Goal: Information Seeking & Learning: Learn about a topic

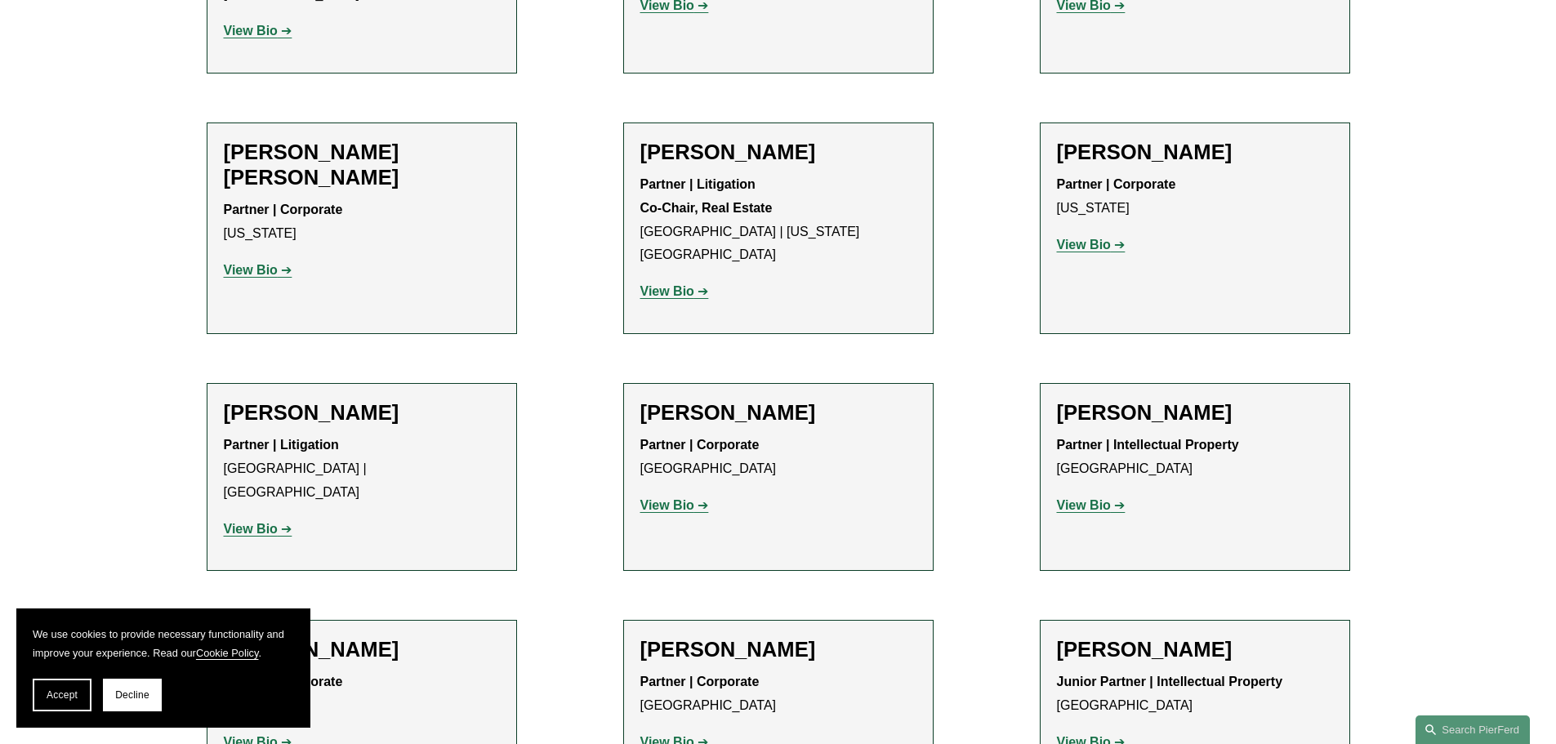
scroll to position [9885, 0]
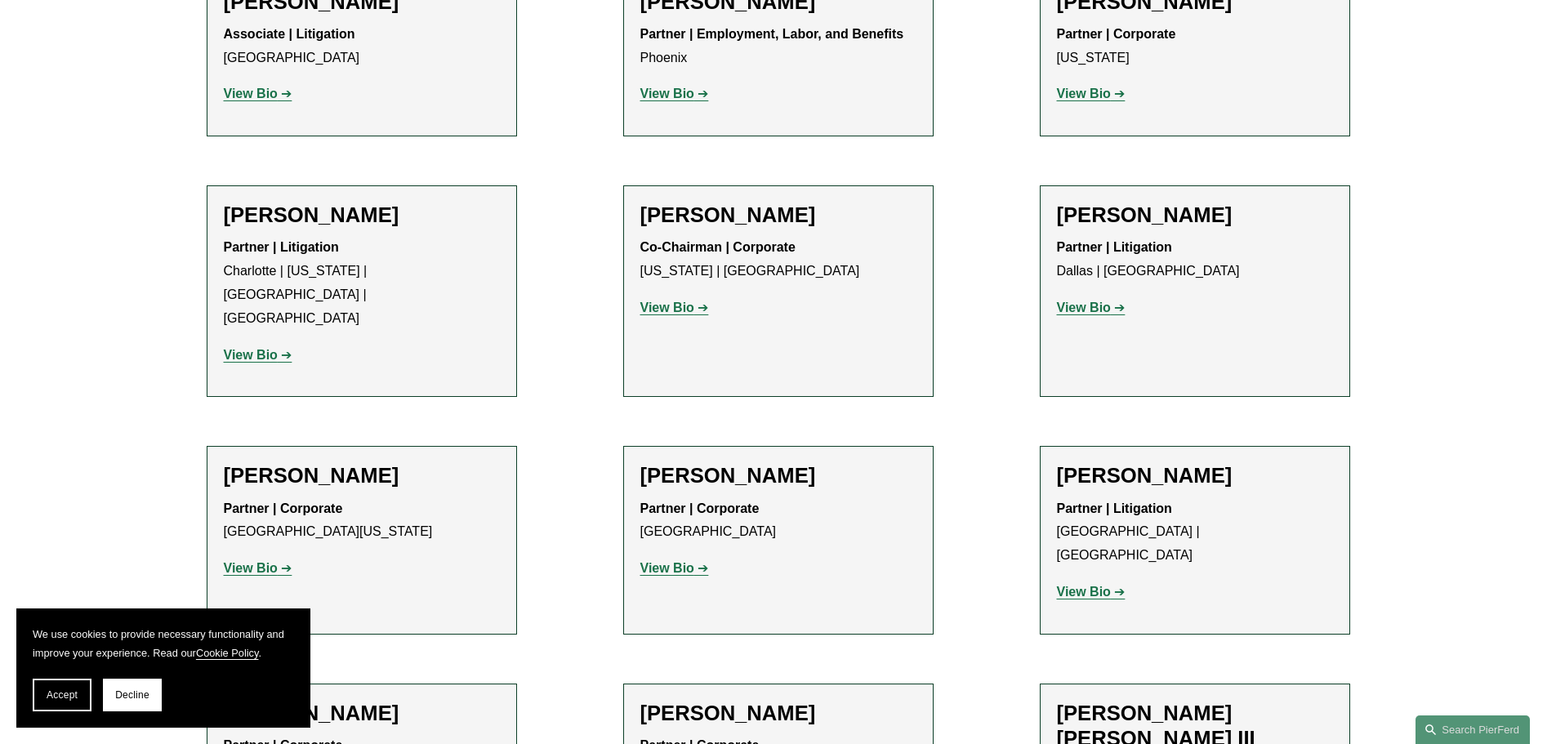
scroll to position [15440, 0]
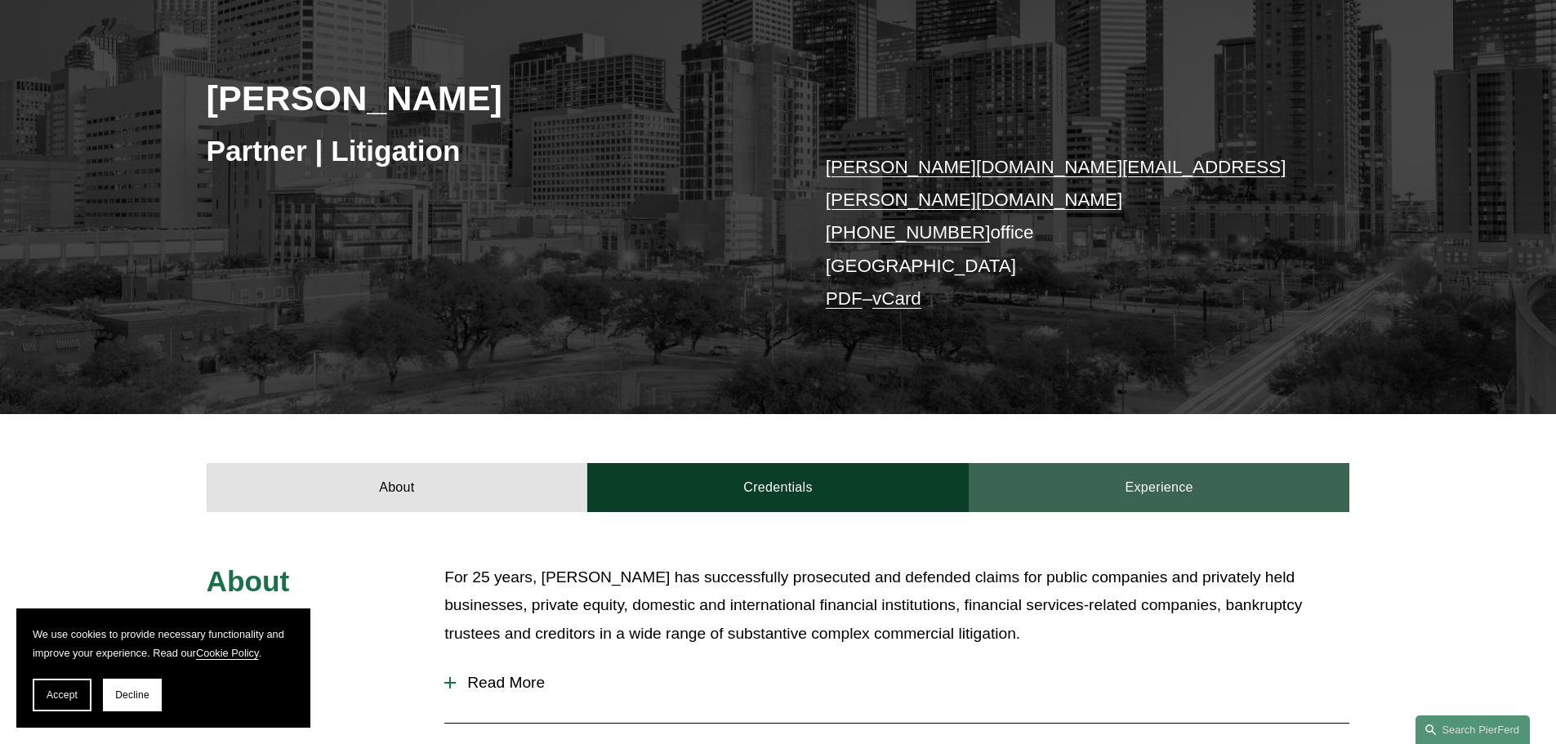
scroll to position [408, 0]
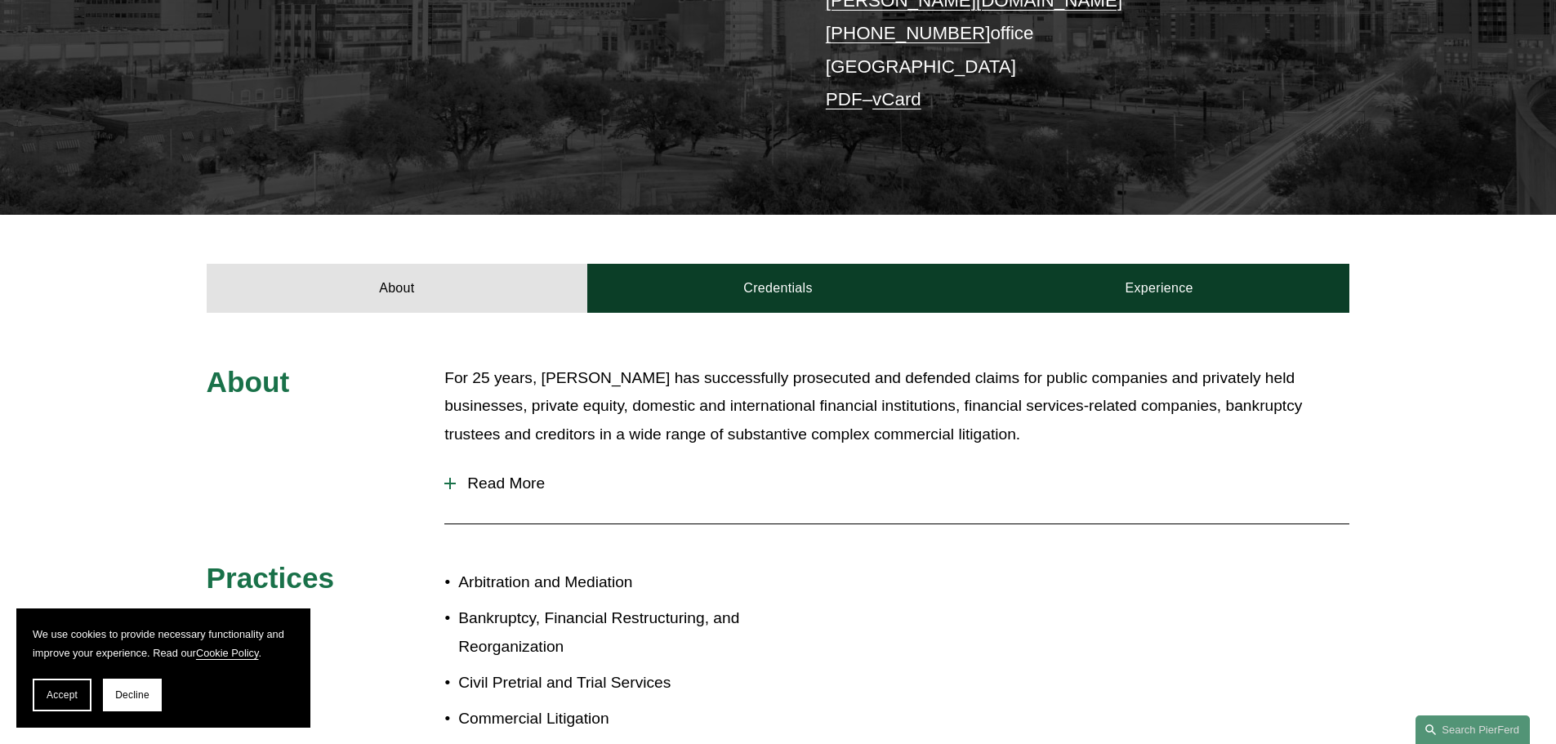
click at [505, 475] on span "Read More" at bounding box center [903, 484] width 894 height 18
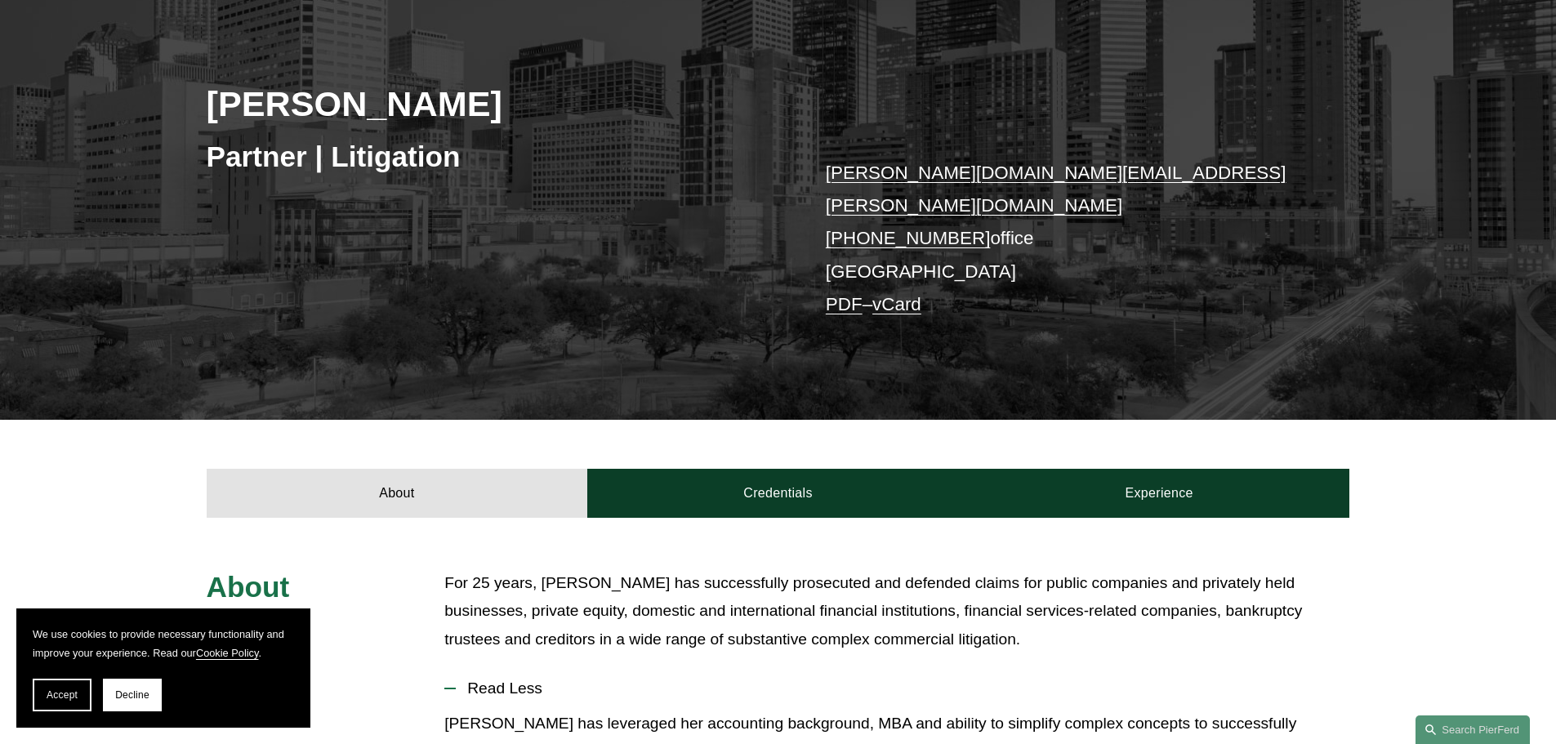
scroll to position [199, 0]
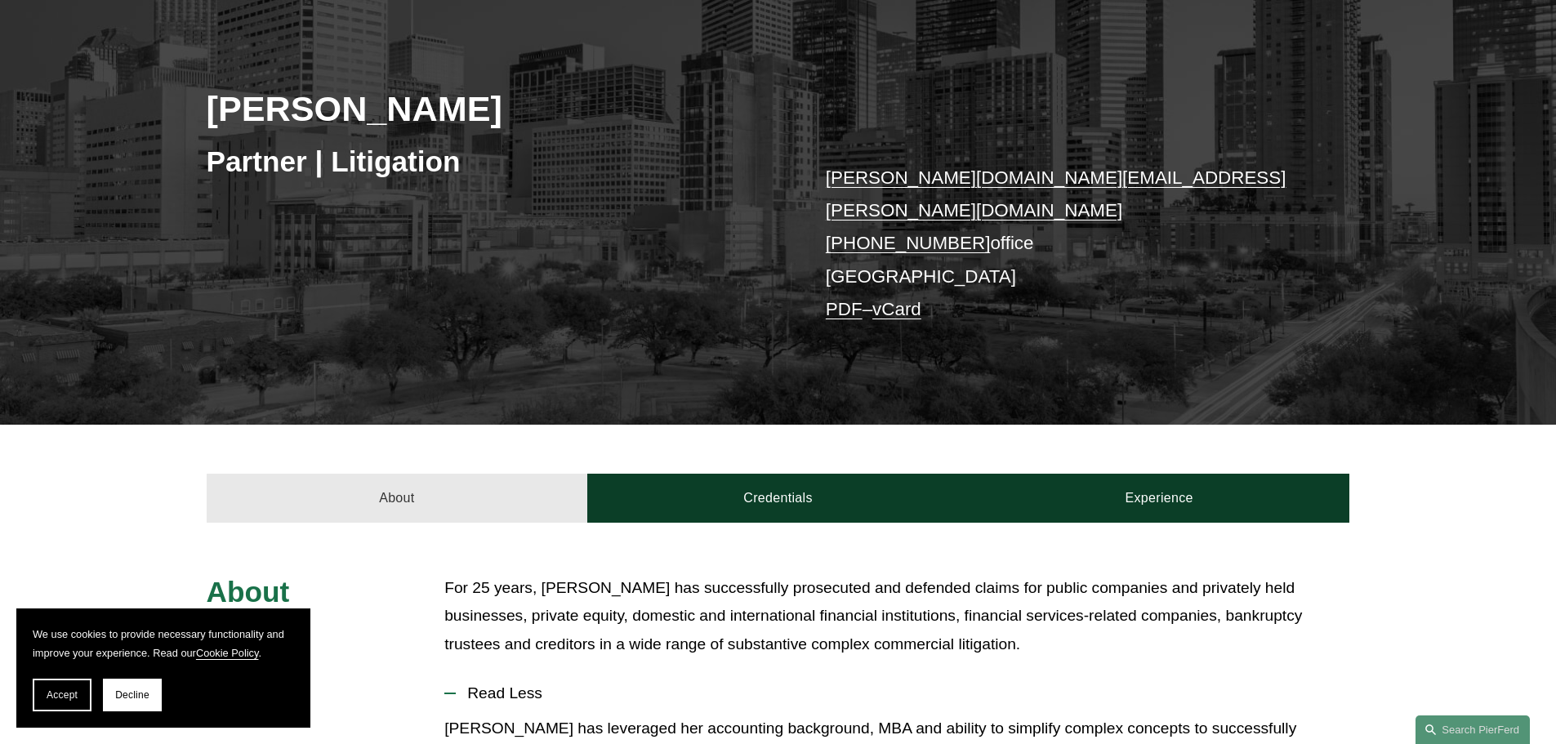
click at [412, 479] on link "About" at bounding box center [398, 498] width 382 height 49
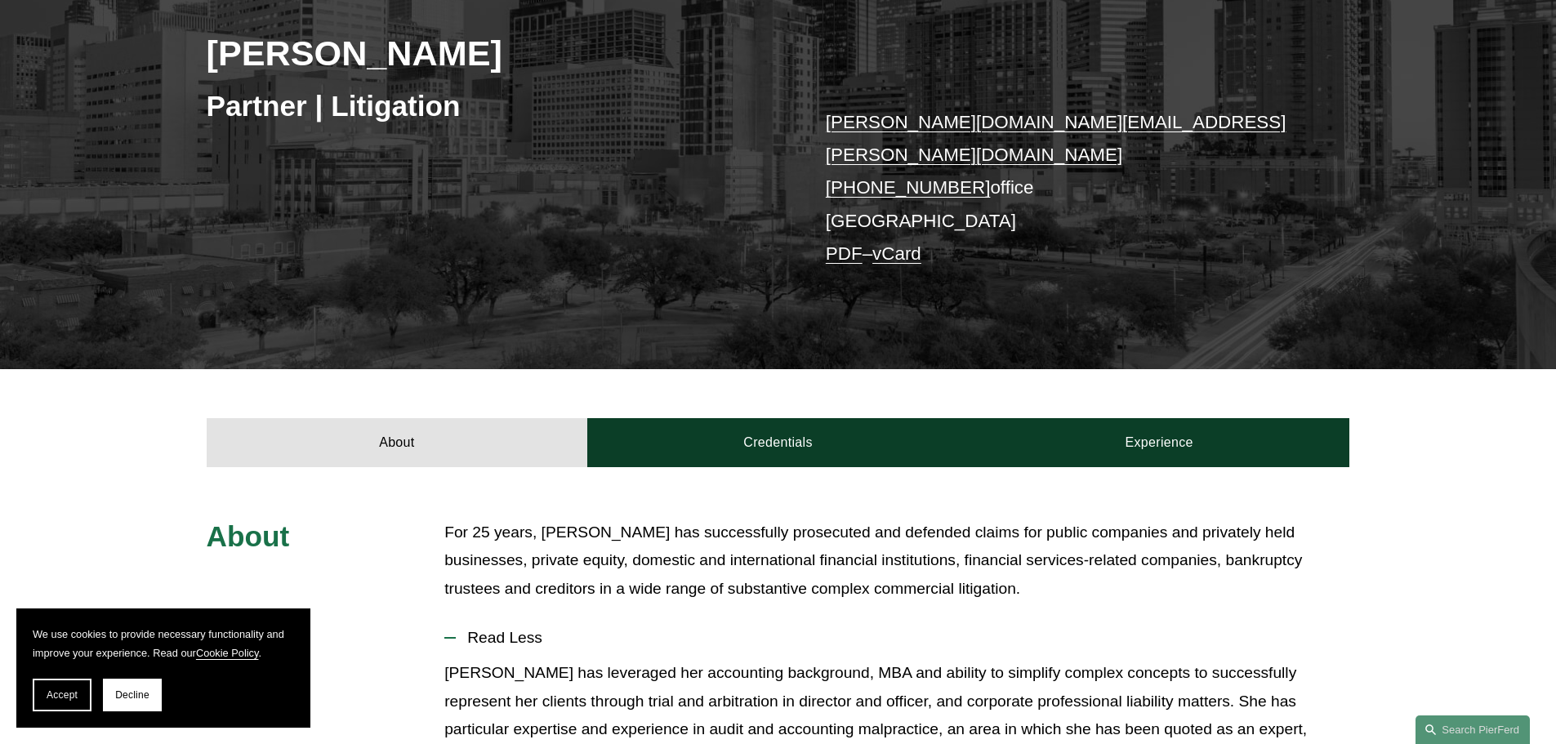
scroll to position [280, 0]
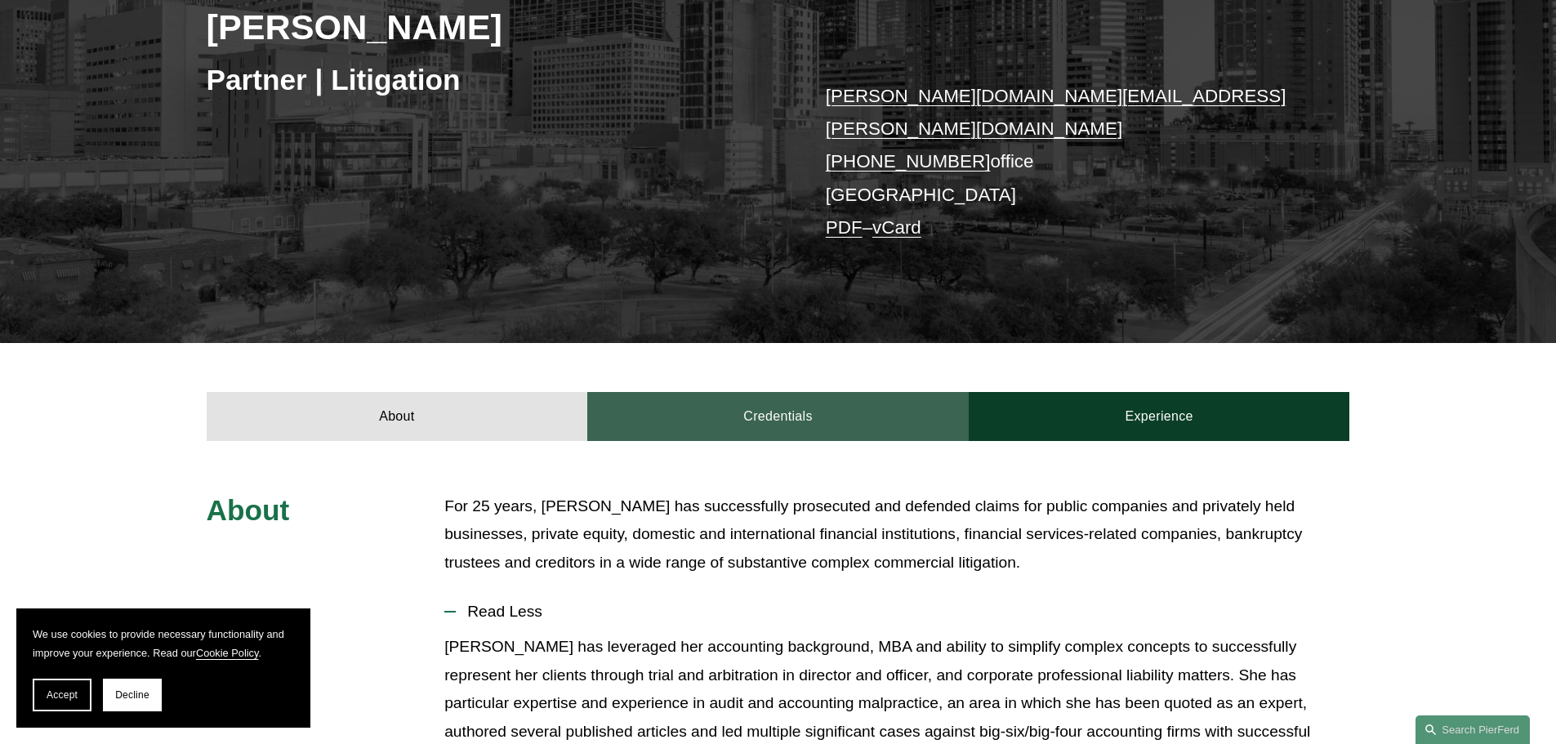
click at [833, 402] on link "Credentials" at bounding box center [778, 416] width 382 height 49
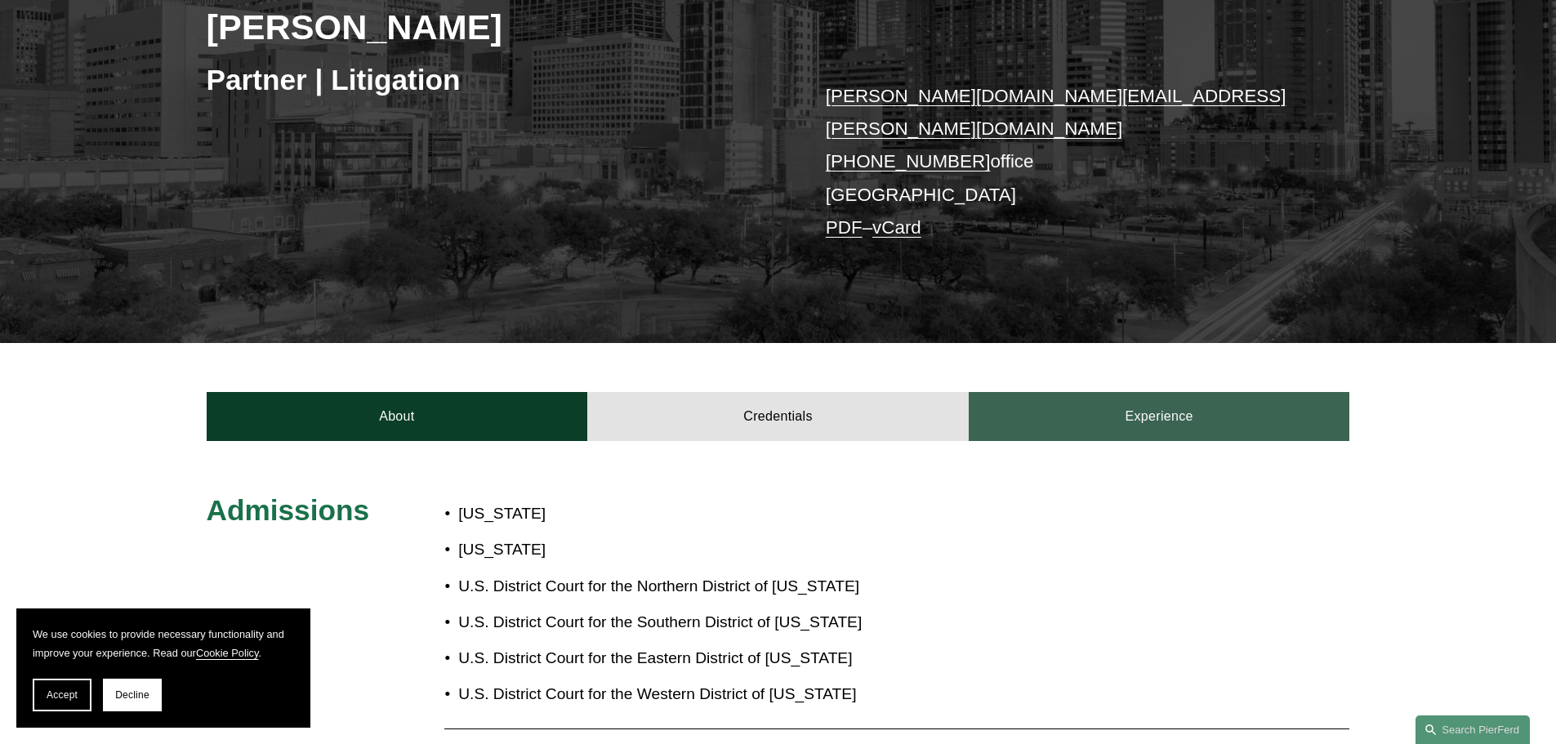
click at [1154, 395] on link "Experience" at bounding box center [1160, 416] width 382 height 49
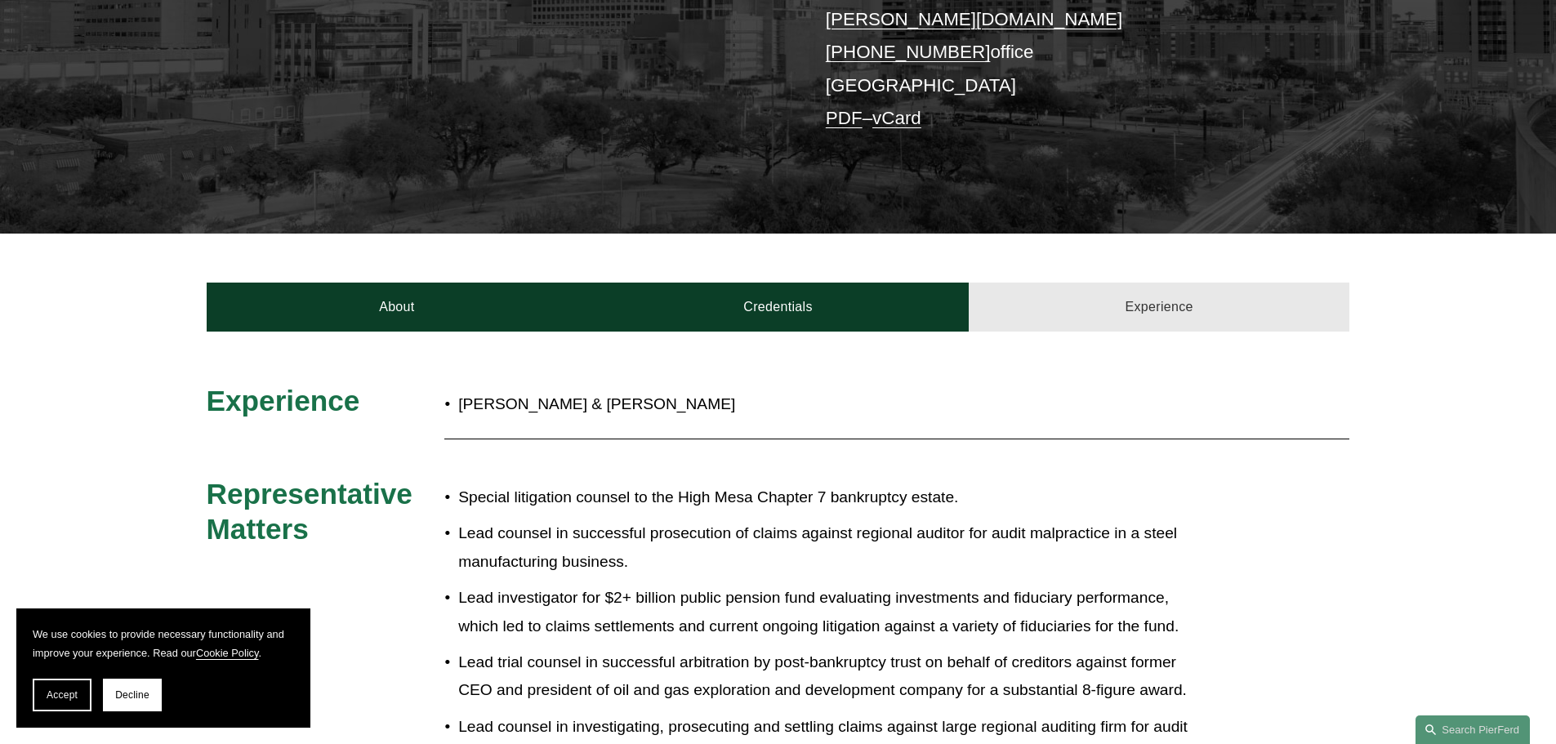
scroll to position [607, 0]
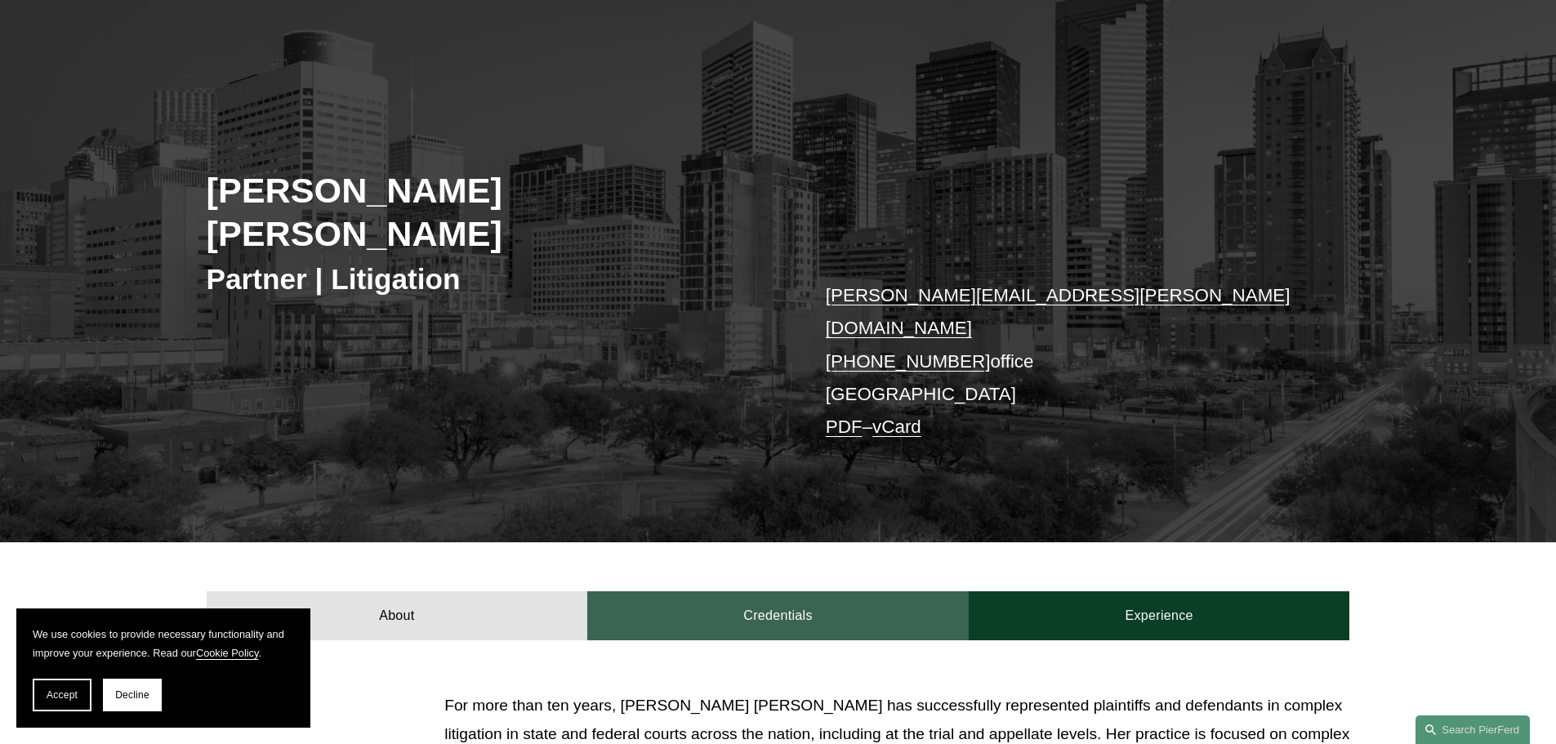
scroll to position [408, 0]
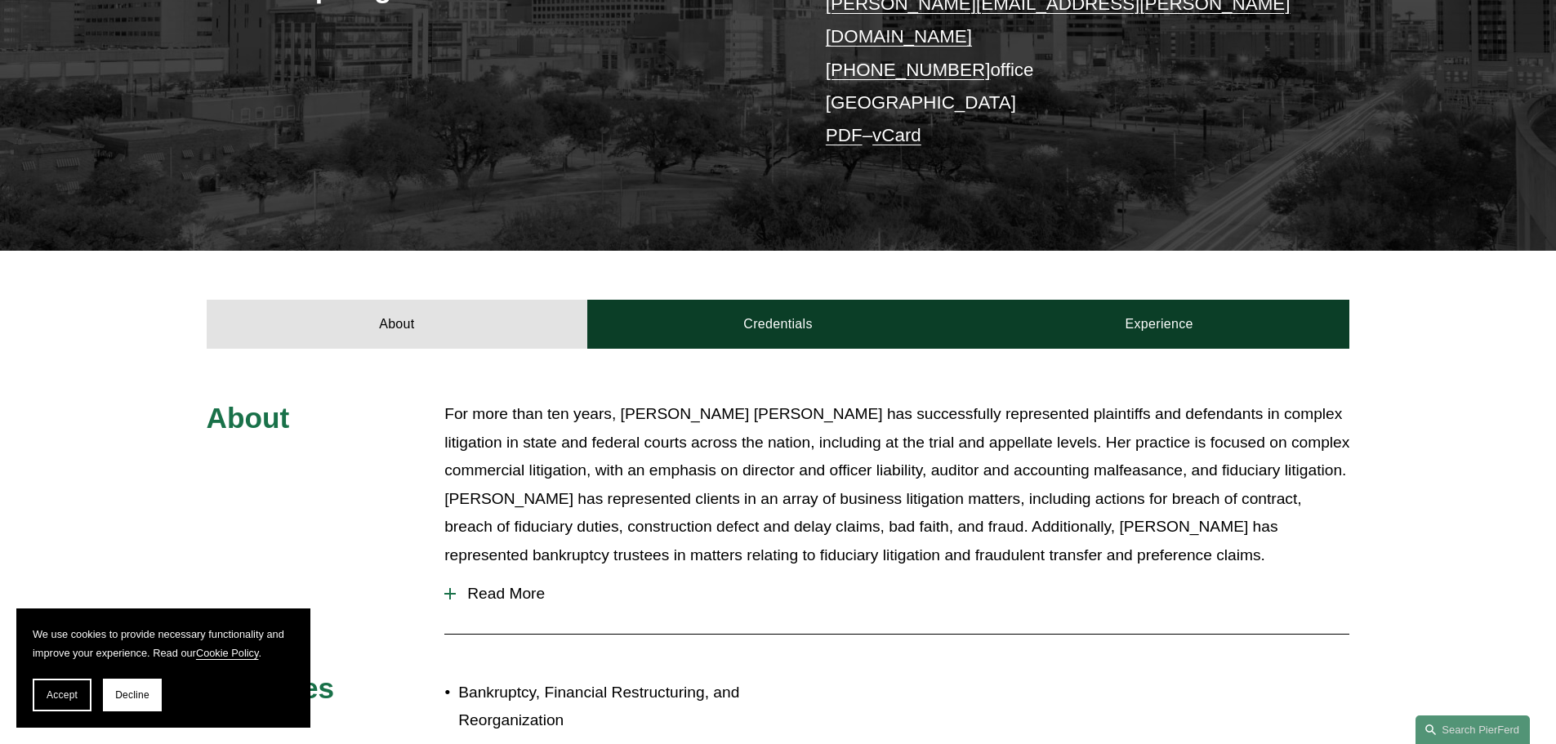
click at [488, 585] on span "Read More" at bounding box center [903, 594] width 894 height 18
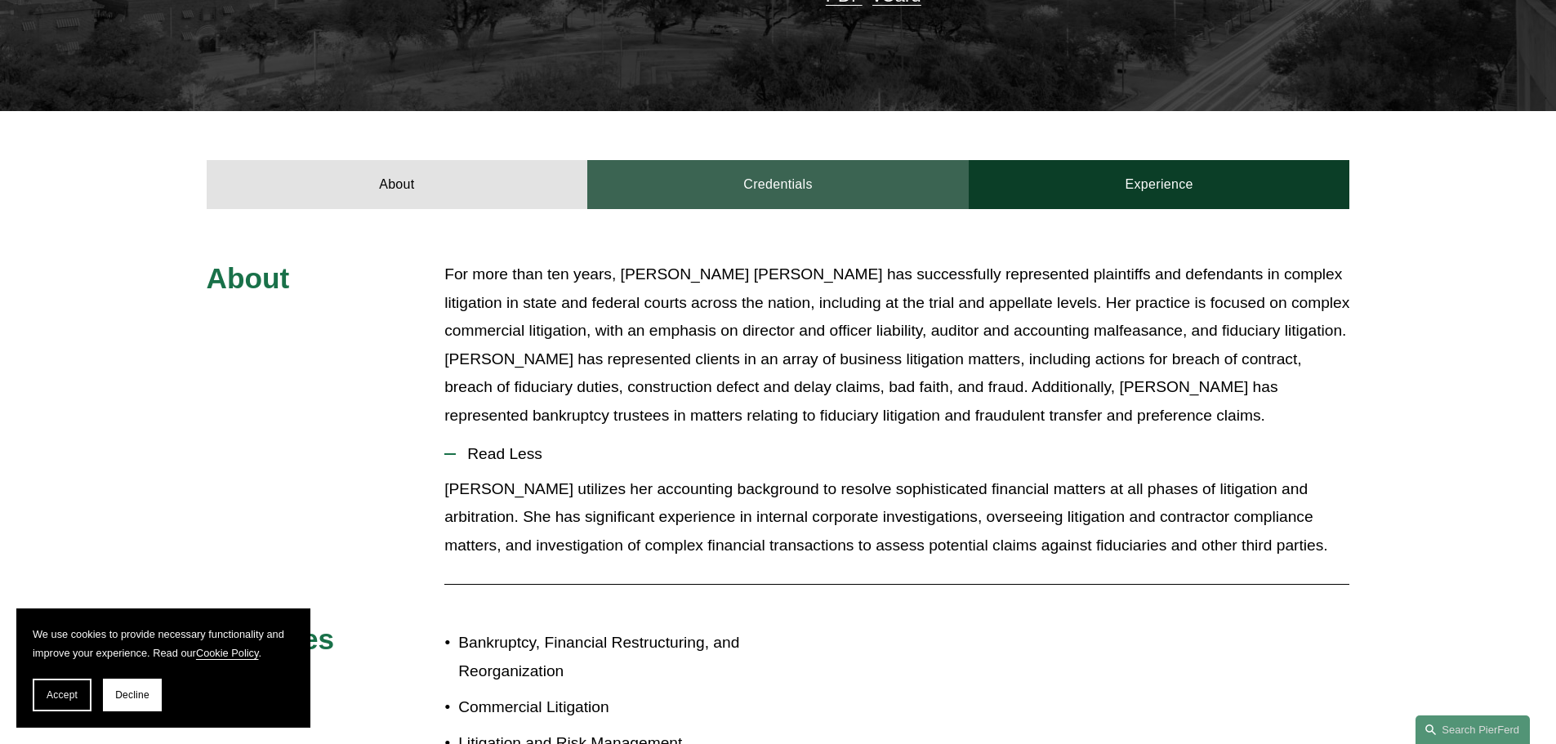
scroll to position [327, 0]
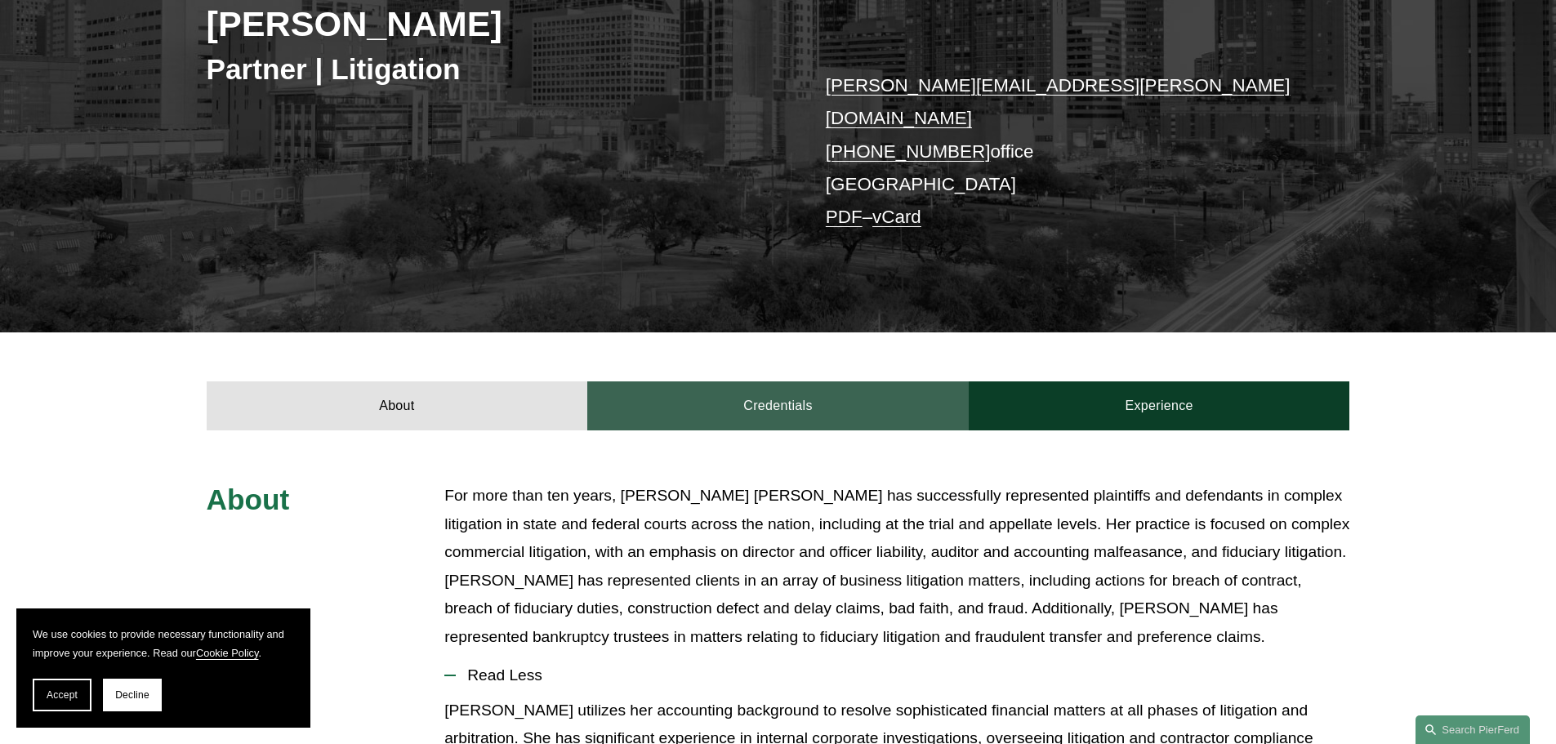
click at [754, 382] on link "Credentials" at bounding box center [778, 406] width 382 height 49
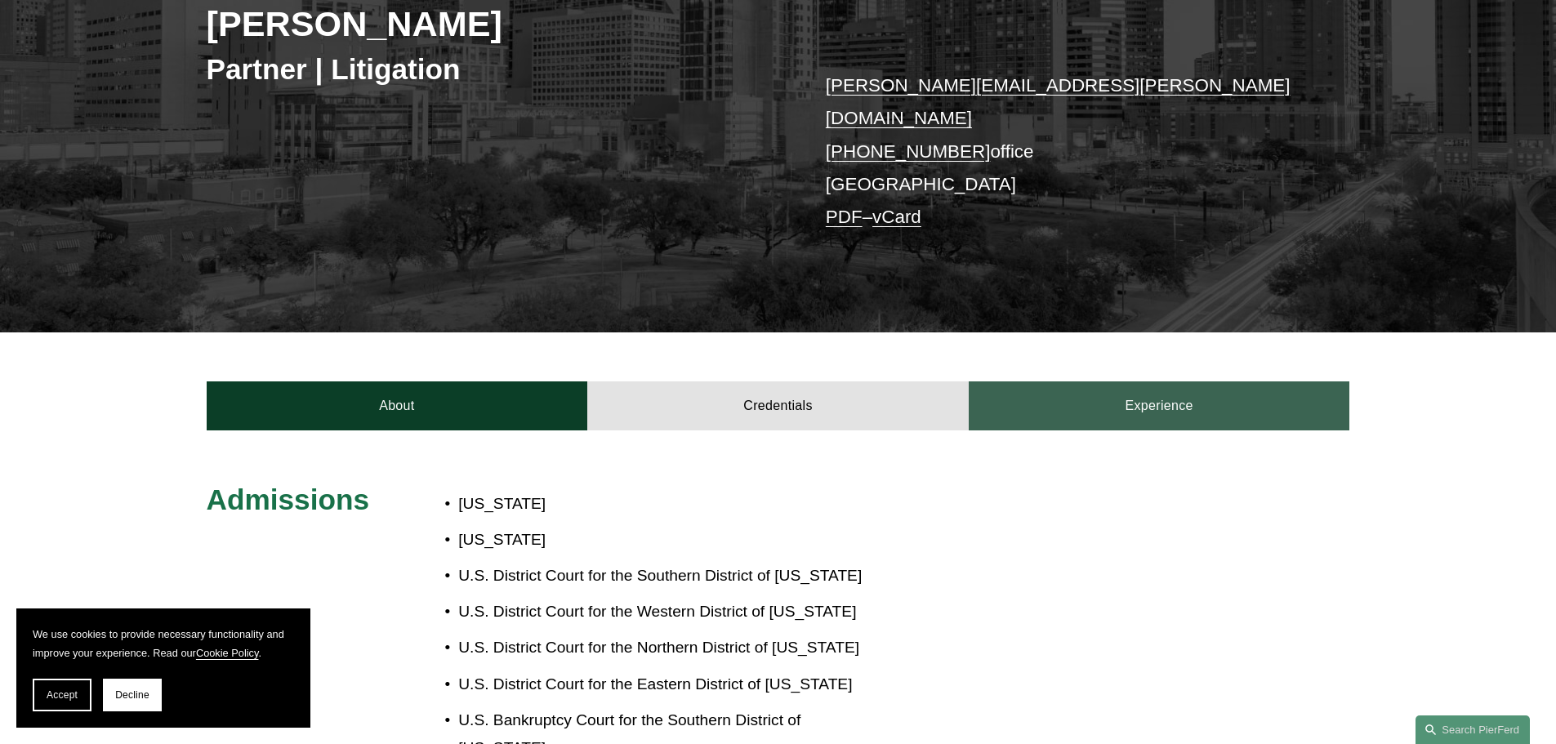
click at [1090, 382] on link "Experience" at bounding box center [1160, 406] width 382 height 49
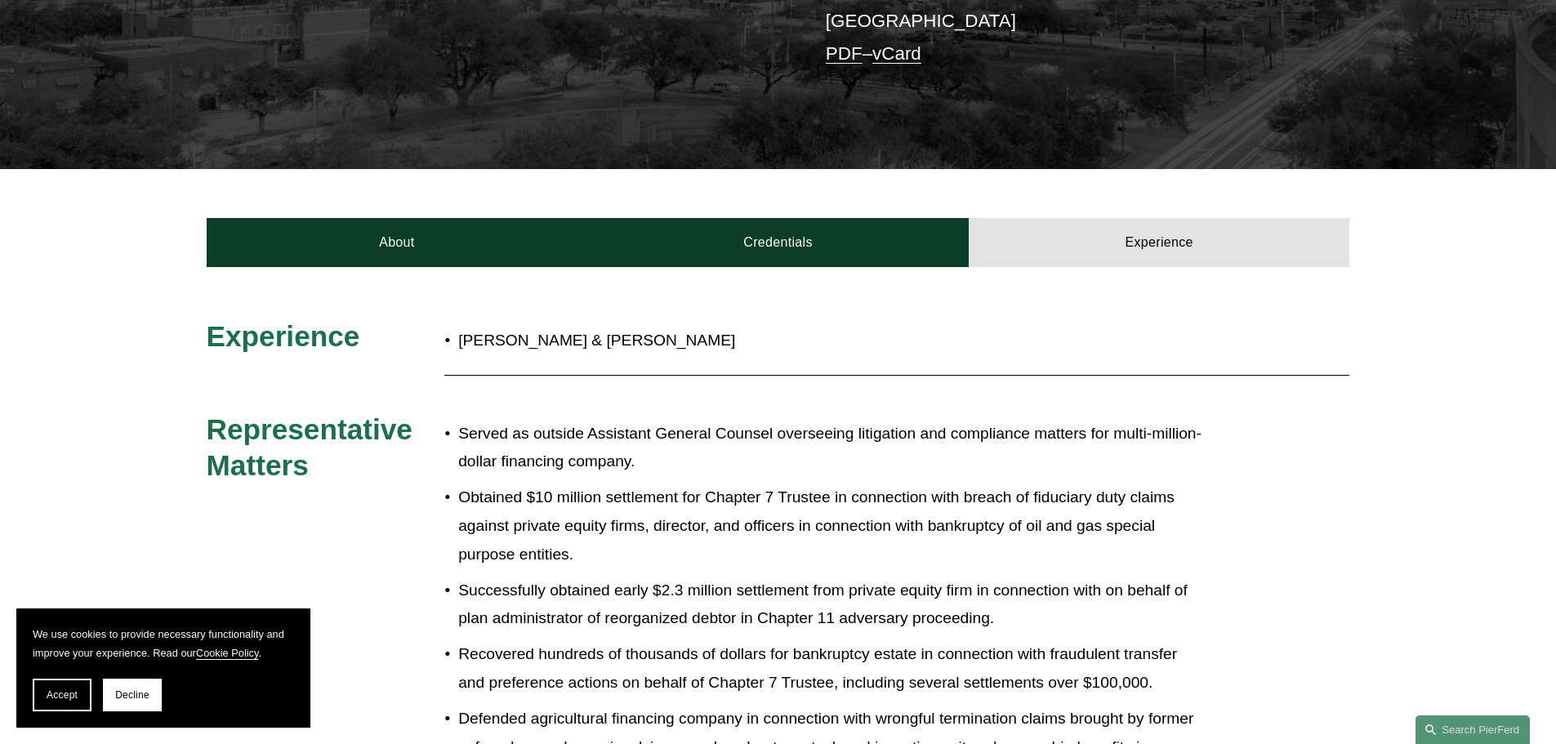
scroll to position [0, 0]
